Goal: Transaction & Acquisition: Book appointment/travel/reservation

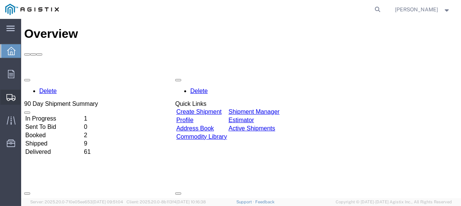
click at [0, 0] on span "Create Shipment" at bounding box center [0, 0] width 0 height 0
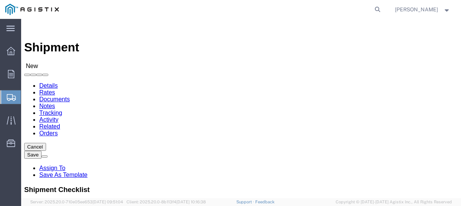
select select
click select "Select ABB Inc PG&E"
select select "10432"
click select "Select ABB Inc PG&E"
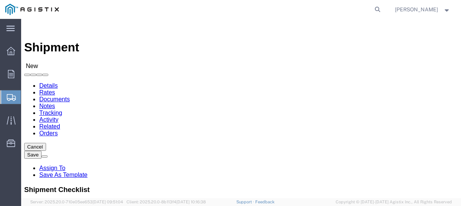
select select
click select "Select ABB Inc PG&E"
select select "9596"
click select "Select ABB Inc PG&E"
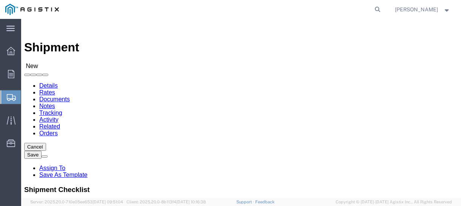
select select
click select "Select All Others [GEOGRAPHIC_DATA] [GEOGRAPHIC_DATA] [GEOGRAPHIC_DATA] [GEOGRA…"
select select "23082"
click select "Select All Others [GEOGRAPHIC_DATA] [GEOGRAPHIC_DATA] [GEOGRAPHIC_DATA] [GEOGRA…"
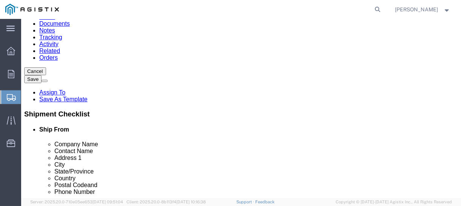
scroll to position [37, 0]
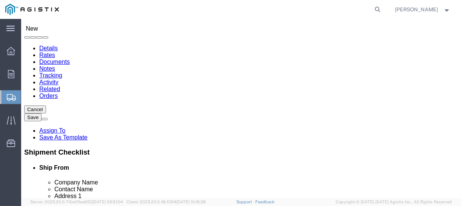
select select "MYPROFILE"
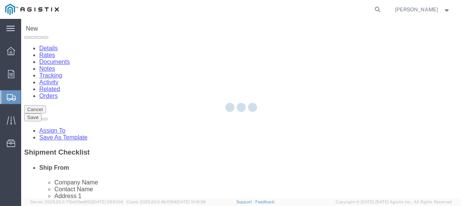
select select "SC"
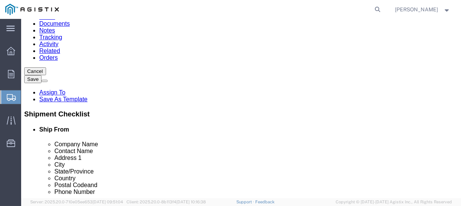
scroll to position [1284, 0]
select select "39032"
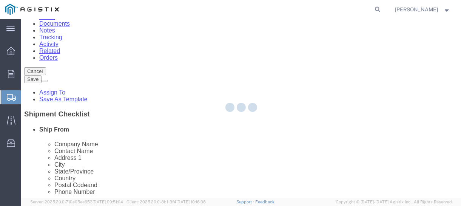
select select "CA"
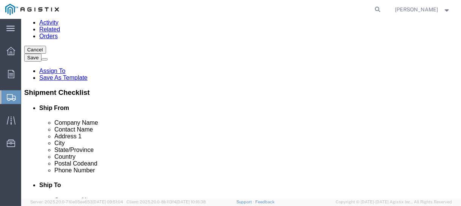
scroll to position [113, 0]
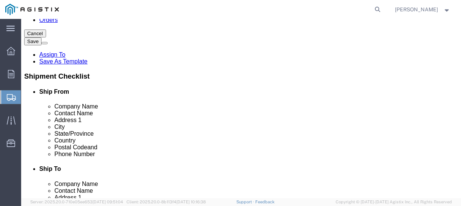
drag, startPoint x: 271, startPoint y: 128, endPoint x: 225, endPoint y: 131, distance: 46.5
click div "Address 1"
type input "[STREET_ADDRESS][PERSON_NAME]"
select select
click input "text"
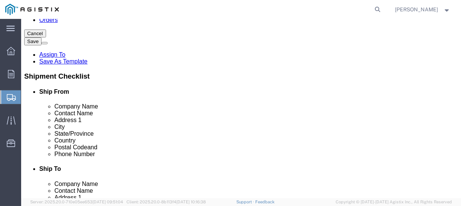
type input "GATE A"
click input "text"
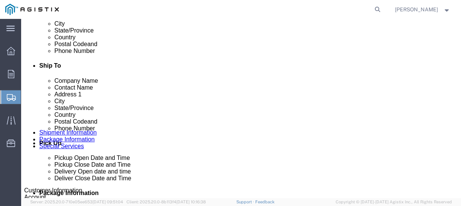
scroll to position [227, 0]
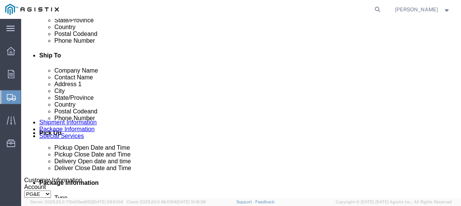
type input "[PERSON_NAME]"
click input "text"
type input "7073625062"
click input "text"
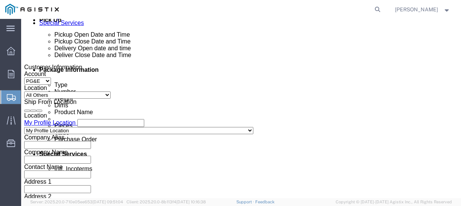
scroll to position [378, 0]
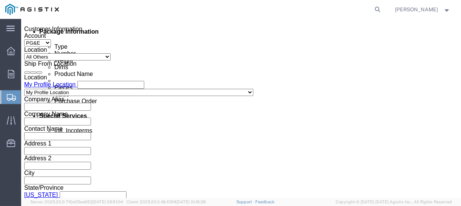
type input "[EMAIL_ADDRESS][DOMAIN_NAME]"
click div "[DATE] 10:00 AM"
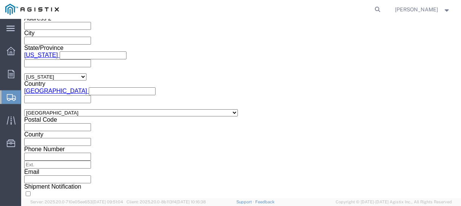
click input "03:00 AM"
type input "3:00 PM"
click button "Apply"
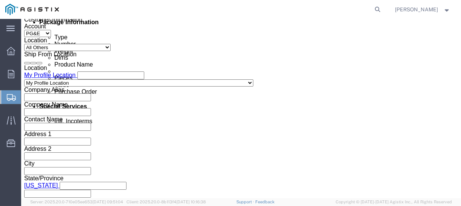
scroll to position [404, 0]
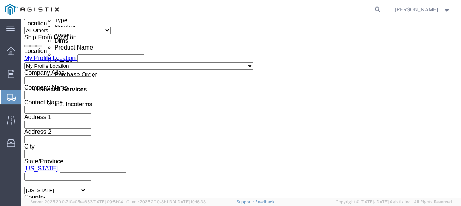
click div
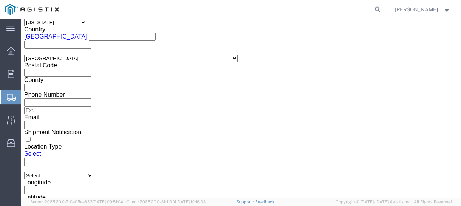
click input "4:00 PM"
click input "08:00 PM"
type input "8:00 AM"
click button "Apply"
click div "Vehicle Select Size Select Container Number Owner Select Shipper Vessel"
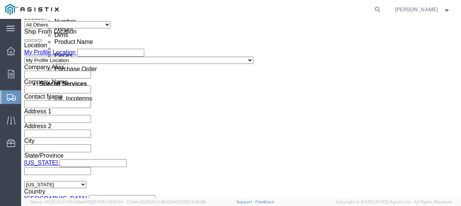
scroll to position [421, 0]
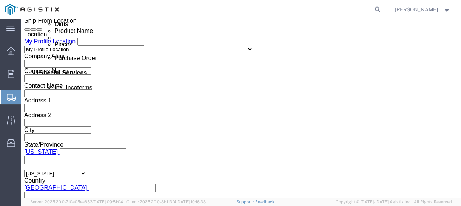
click div
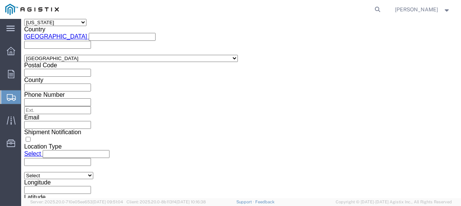
click input "03:00 AM"
type input "3:00 PM"
click button "Apply"
click div "Vehicle Select Size Select Container Number Owner Select Shipper Vessel"
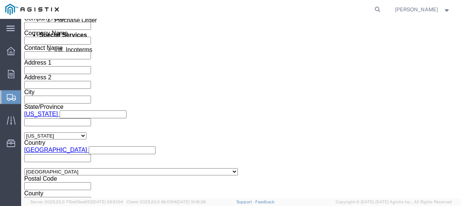
scroll to position [496, 0]
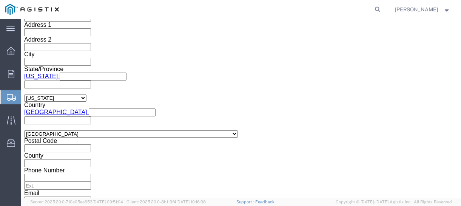
click input "text"
type input "2701108251"
click select "Select Account Type Activity ID Airline Appointment Number ASN Batch Request # …"
select select "SALEORDR"
click select "Select Account Type Activity ID Airline Appointment Number ASN Batch Request # …"
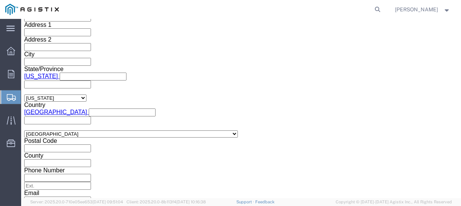
click input "text"
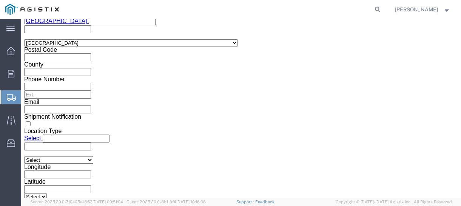
scroll to position [602, 0]
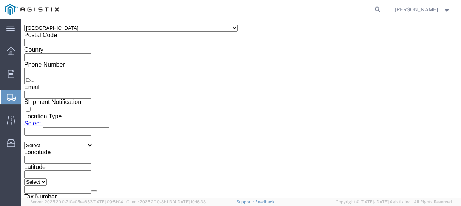
type input "PLM0368"
click button "Continue"
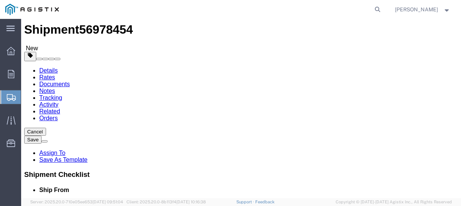
scroll to position [15, 0]
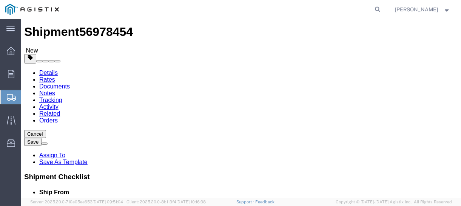
click select "Select Bulk Bundle(s) Cardboard Box(es) Carton(s) Crate(s) Drum(s) (Fiberboard)…"
select select "CRAT"
click select "Select Bulk Bundle(s) Cardboard Box(es) Carton(s) Crate(s) Drum(s) (Fiberboard)…"
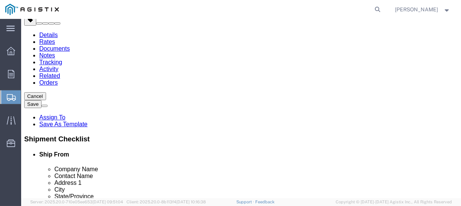
click input "text"
type input "374"
click input "text"
type input "30"
click input "text"
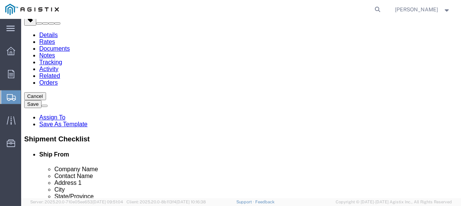
type input "39"
drag, startPoint x: 76, startPoint y: 140, endPoint x: 50, endPoint y: 141, distance: 25.7
click div "Weight 0.00 Select kgs lbs Ship. t°"
type input "605"
click ul
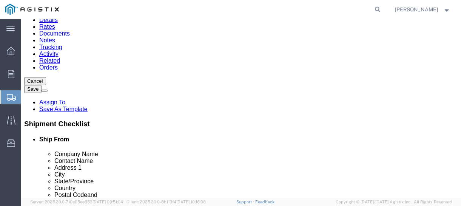
scroll to position [91, 0]
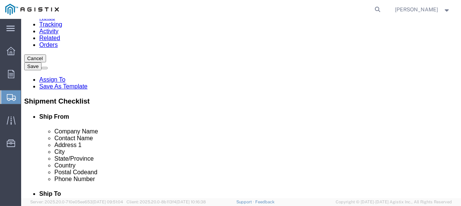
click div "1 x Crate(s) Package Type Select Bulk Bundle(s) Cardboard Box(es) Carton(s) Cra…"
click link "Add Content"
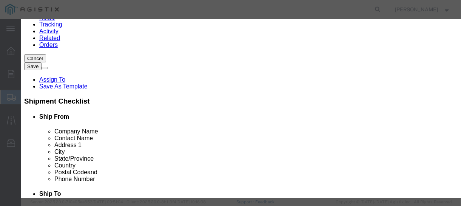
click input "text"
type input "CIRCUIT BREAKER"
click input "0"
type input "1"
click input "text"
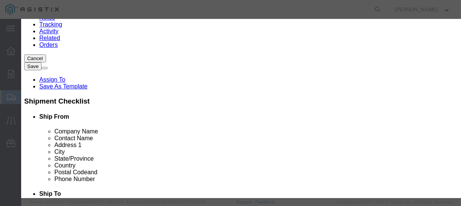
type input "9480.00"
click select "Select 50 55 60 65 70 85 92.5 100 125 175 250 300 400"
select select "70"
click select "Select 50 55 60 65 70 85 92.5 100 125 175 250 300 400"
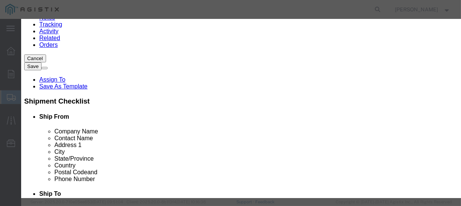
click button "Save & Close"
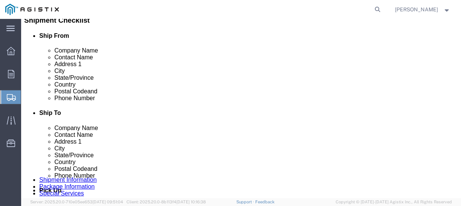
scroll to position [173, 0]
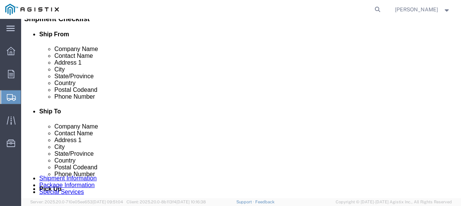
click button "Continue"
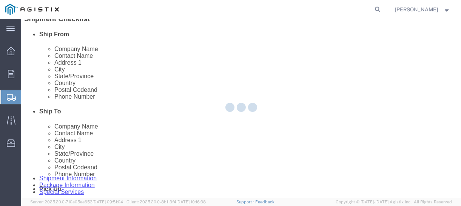
scroll to position [0, 0]
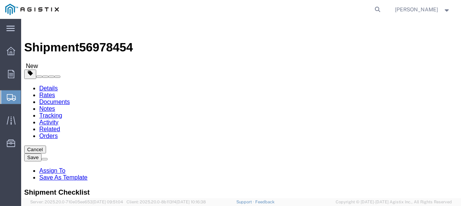
click button "Rate Shipment"
